Goal: Find specific page/section: Find specific page/section

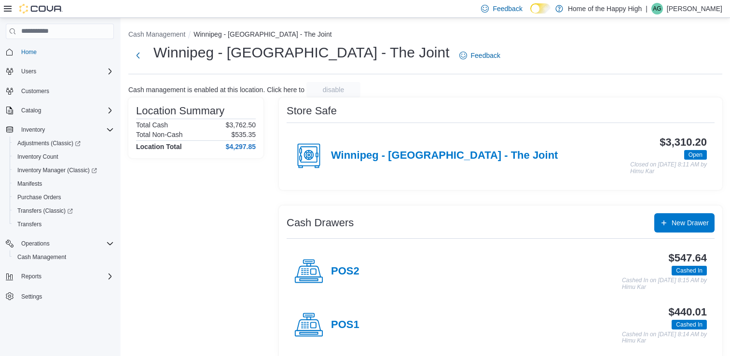
scroll to position [11, 0]
click at [43, 143] on span "Adjustments (Classic)" at bounding box center [48, 143] width 63 height 8
click at [48, 142] on span "Adjustments (Classic)" at bounding box center [48, 143] width 63 height 8
